Goal: Transaction & Acquisition: Purchase product/service

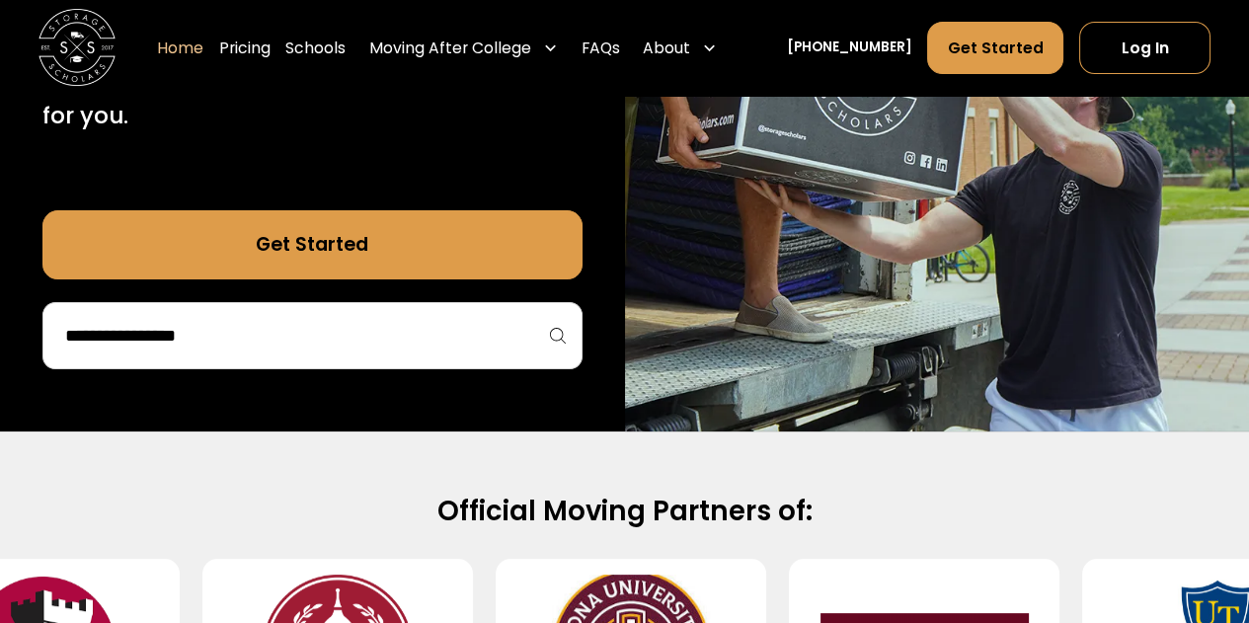
scroll to position [474, 0]
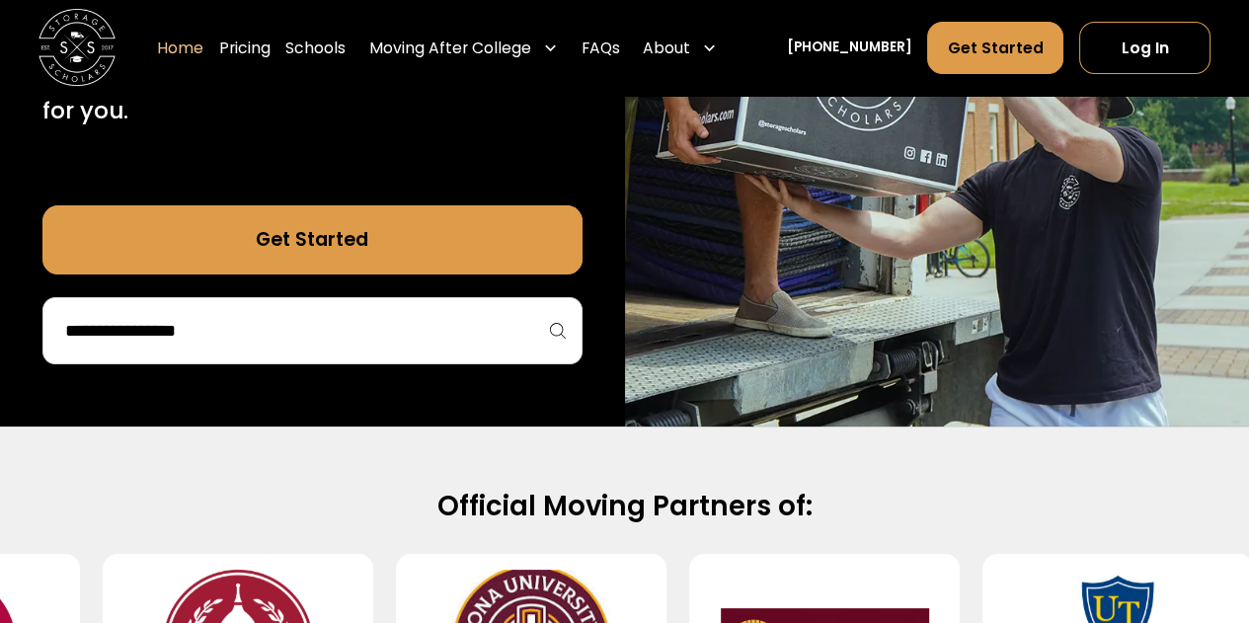
click at [411, 355] on div at bounding box center [312, 330] width 540 height 67
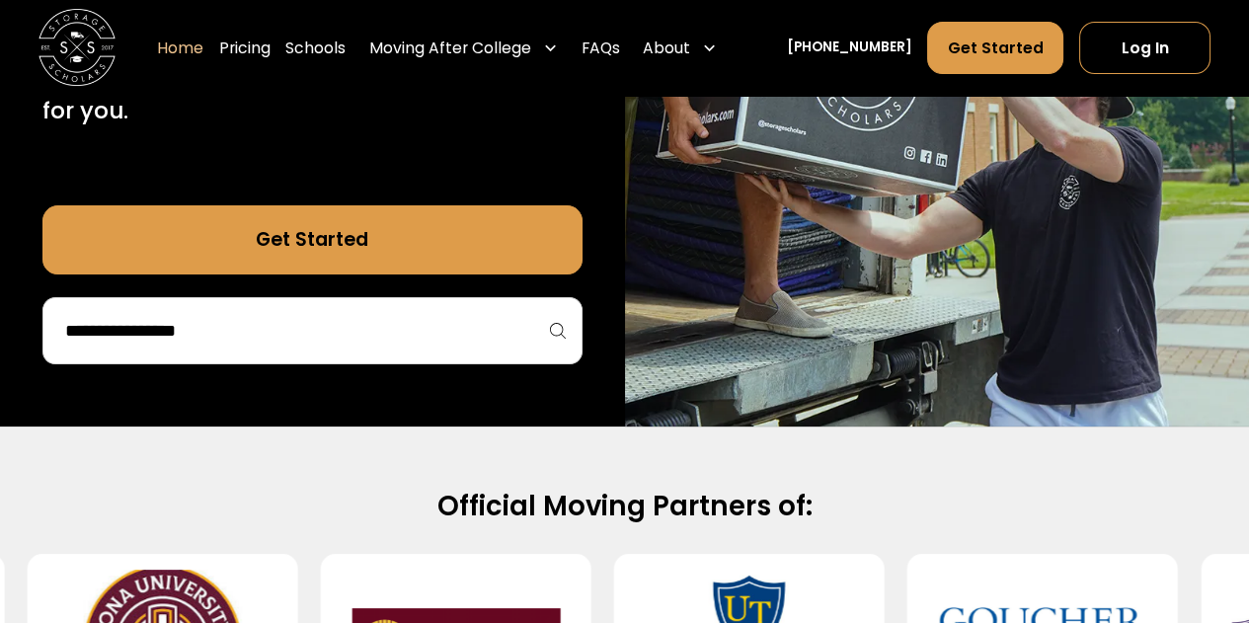
click at [368, 334] on input "search" at bounding box center [312, 331] width 499 height 34
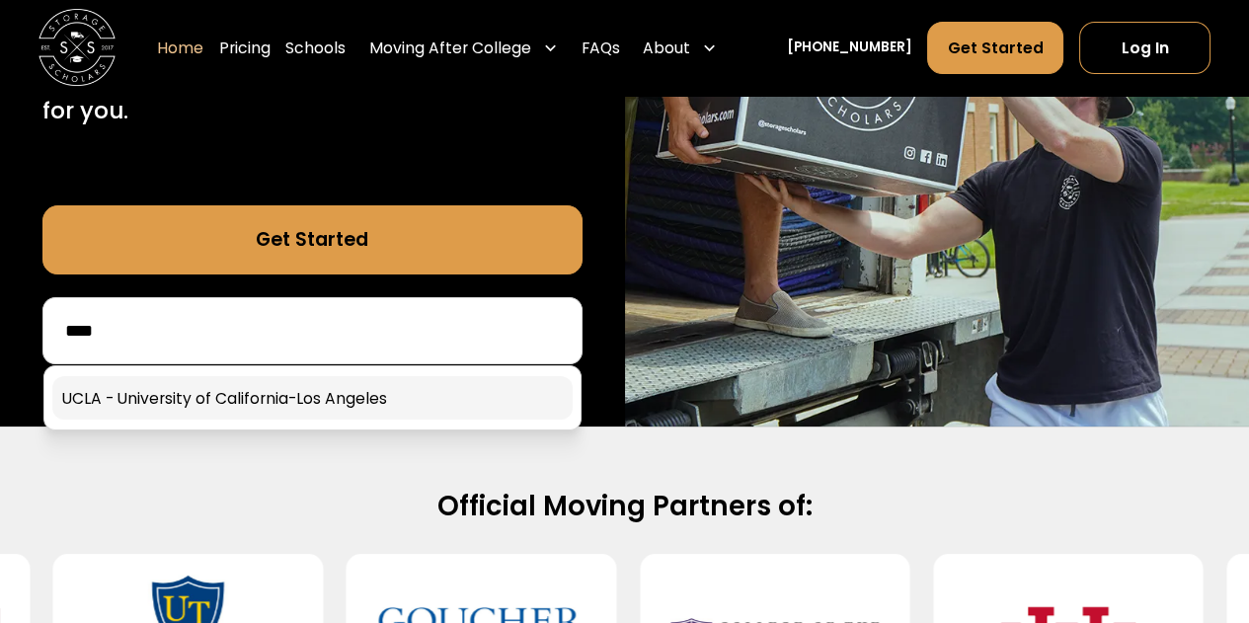
type input "****"
click at [335, 388] on link at bounding box center [312, 397] width 521 height 43
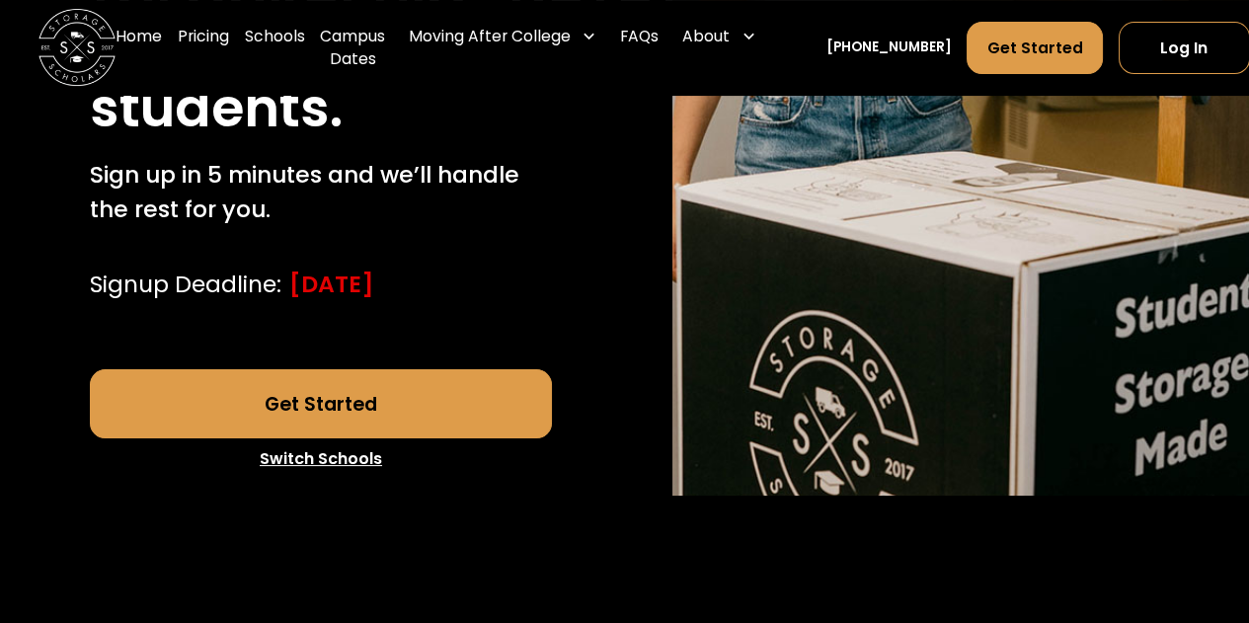
scroll to position [656, 0]
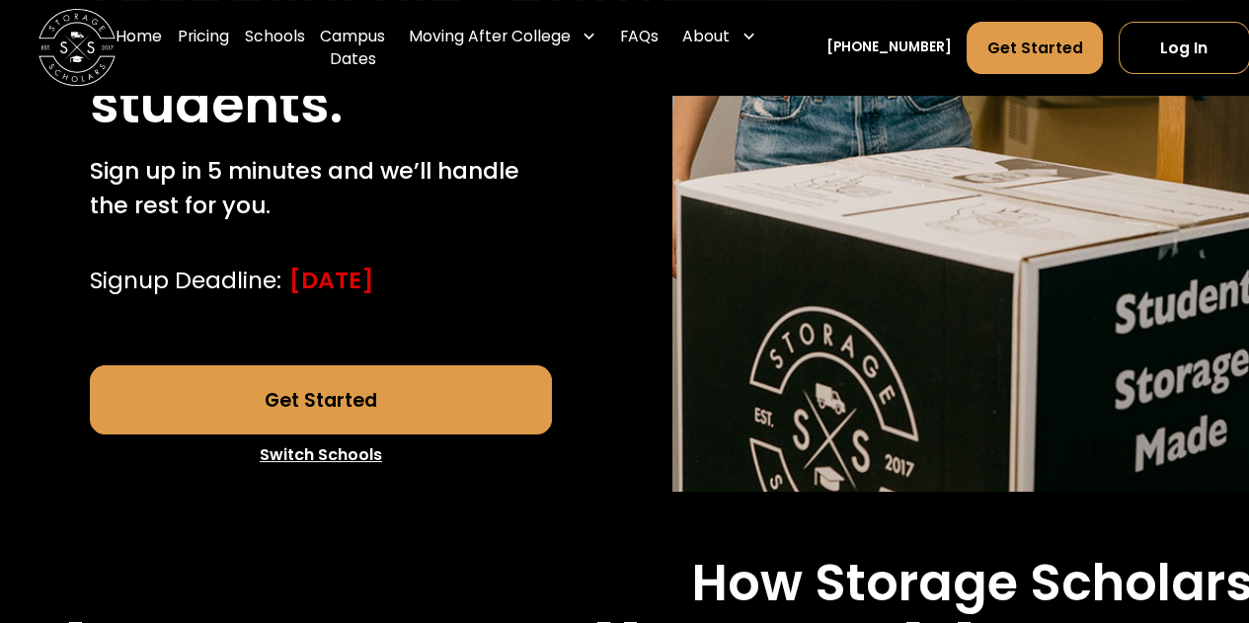
click at [423, 365] on link "Get Started" at bounding box center [321, 399] width 462 height 69
